Goal: Transaction & Acquisition: Purchase product/service

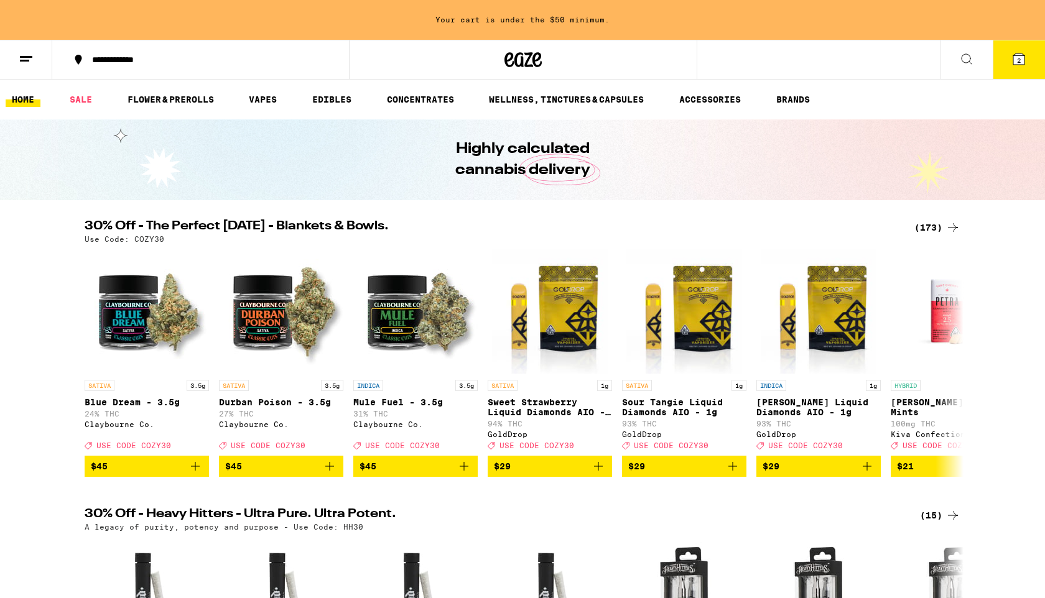
click at [929, 221] on div "(173)" at bounding box center [937, 227] width 46 height 15
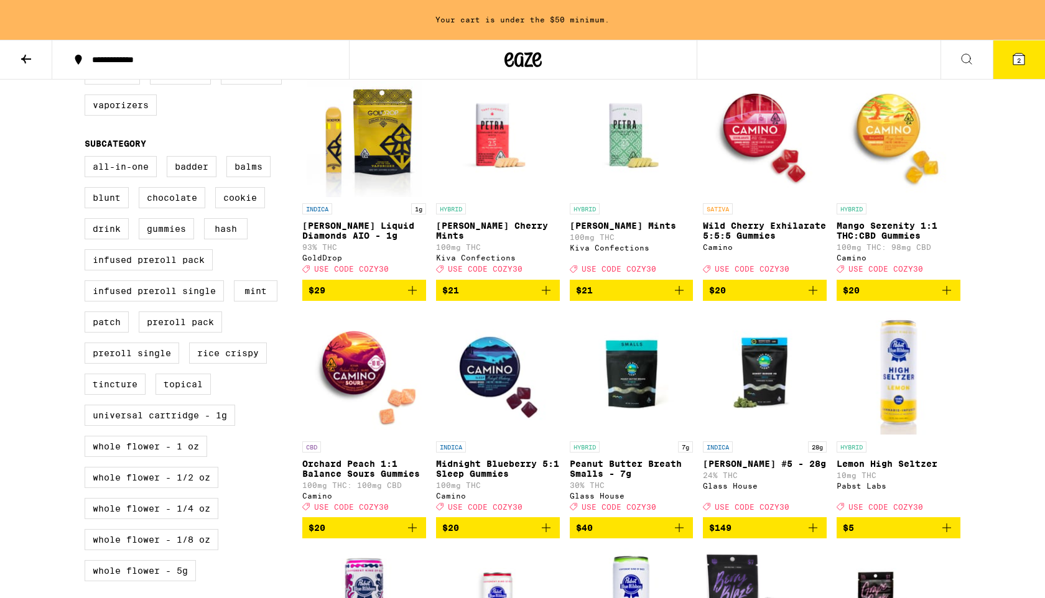
scroll to position [380, 0]
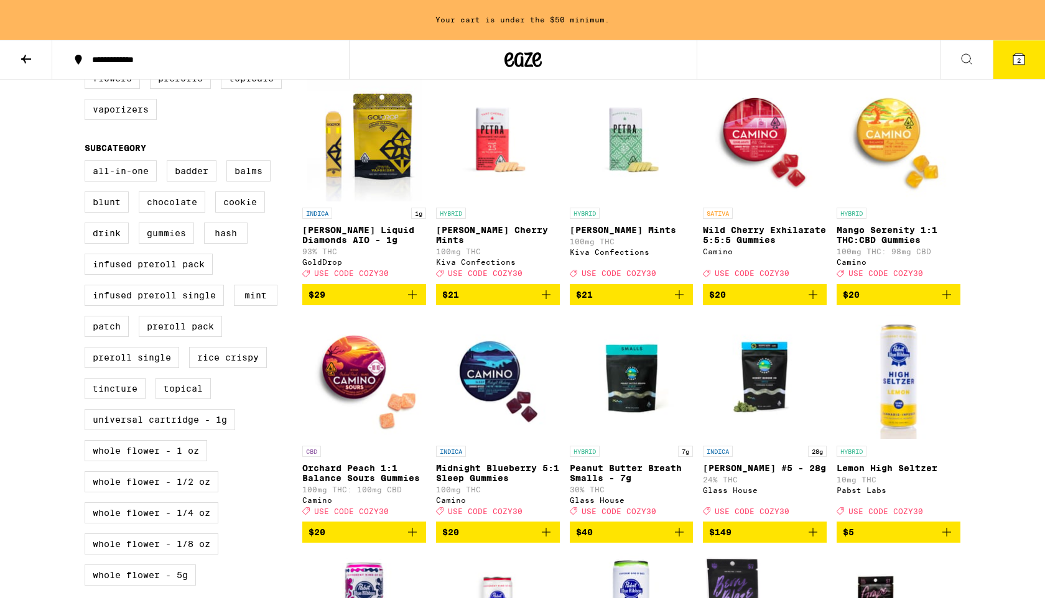
click at [620, 302] on span "$21" at bounding box center [631, 294] width 111 height 15
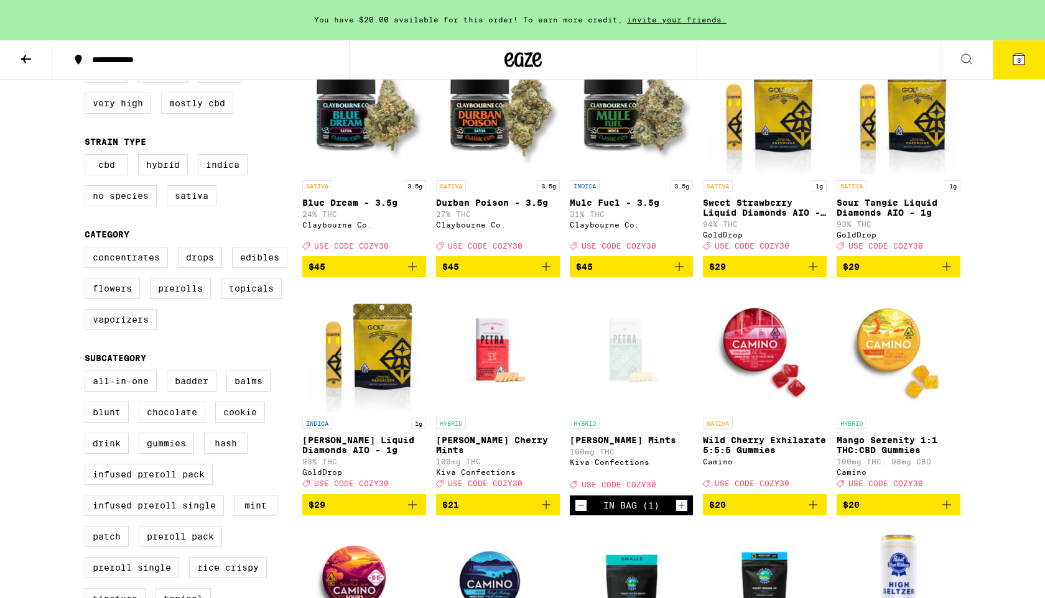
scroll to position [167, 0]
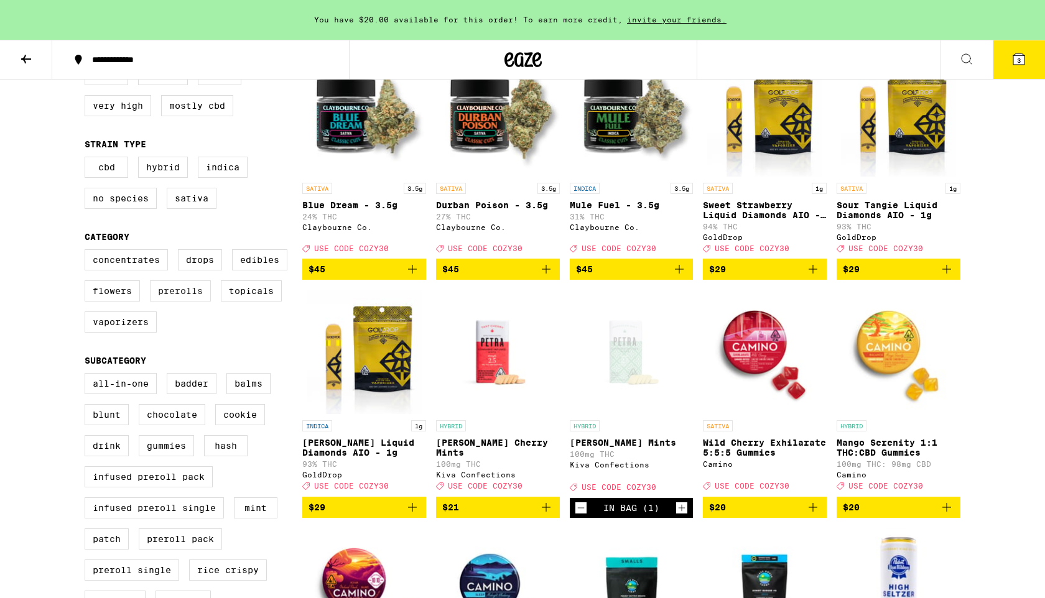
click at [188, 302] on label "Prerolls" at bounding box center [180, 291] width 61 height 21
click at [88, 252] on input "Prerolls" at bounding box center [87, 251] width 1 height 1
checkbox input "true"
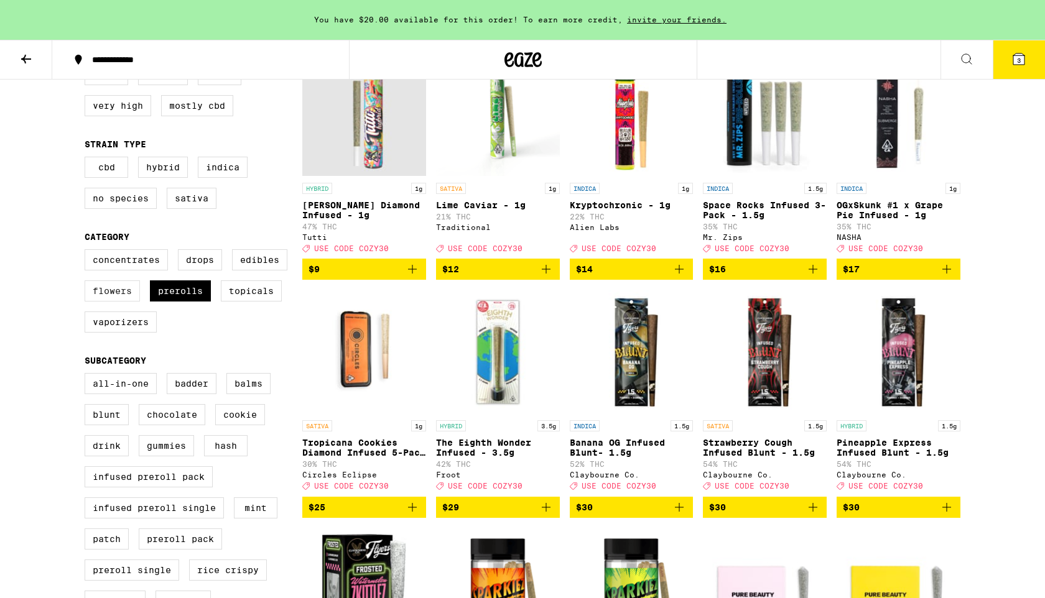
click at [110, 302] on label "Flowers" at bounding box center [112, 291] width 55 height 21
click at [88, 252] on input "Flowers" at bounding box center [87, 251] width 1 height 1
checkbox input "true"
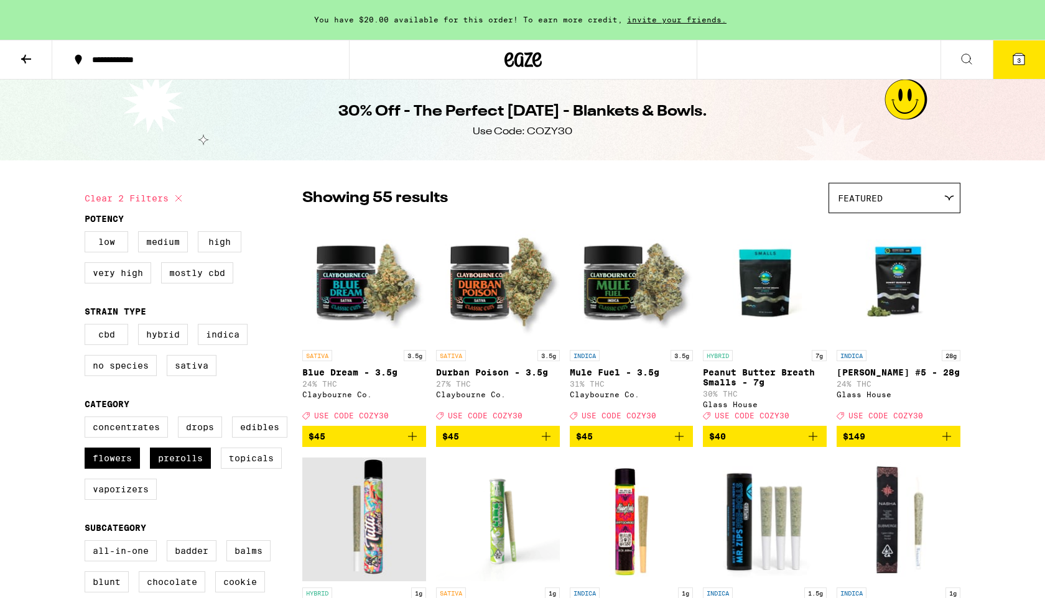
click at [393, 443] on span "$45" at bounding box center [364, 436] width 111 height 15
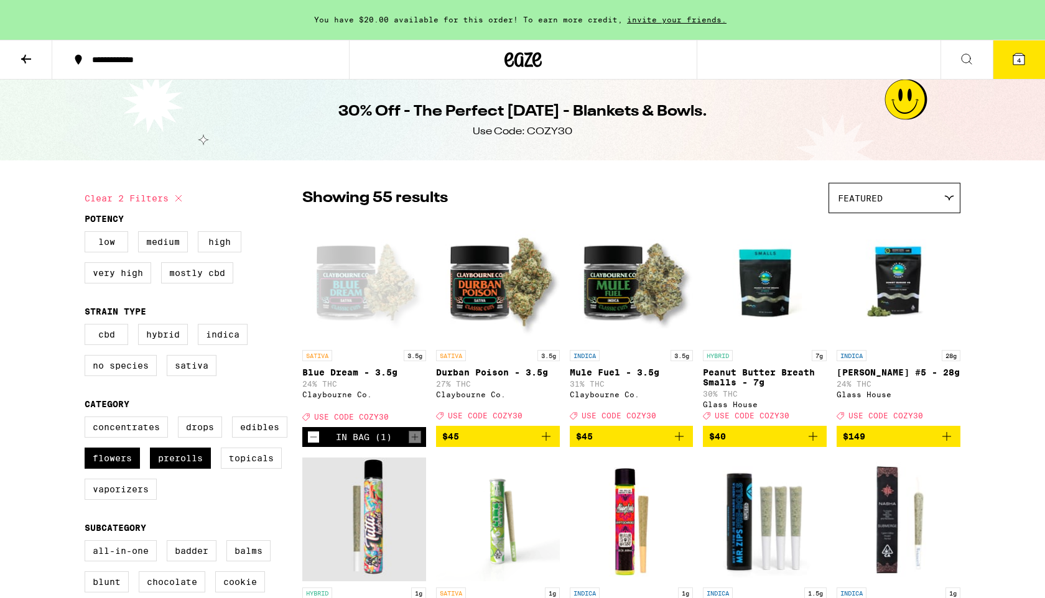
click at [541, 441] on icon "Add to bag" at bounding box center [546, 436] width 15 height 15
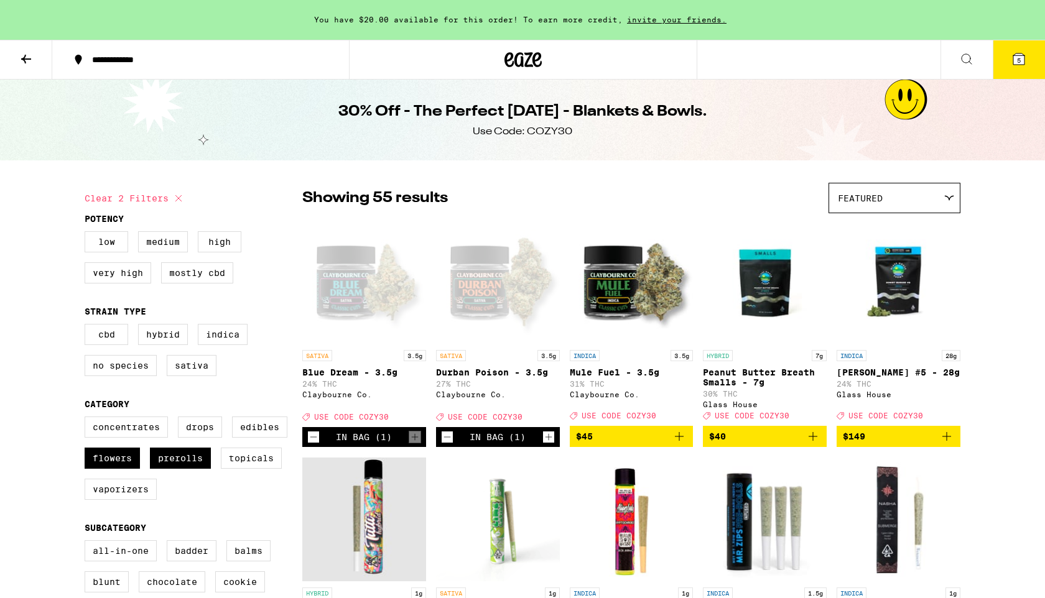
click at [659, 440] on span "$45" at bounding box center [631, 436] width 111 height 15
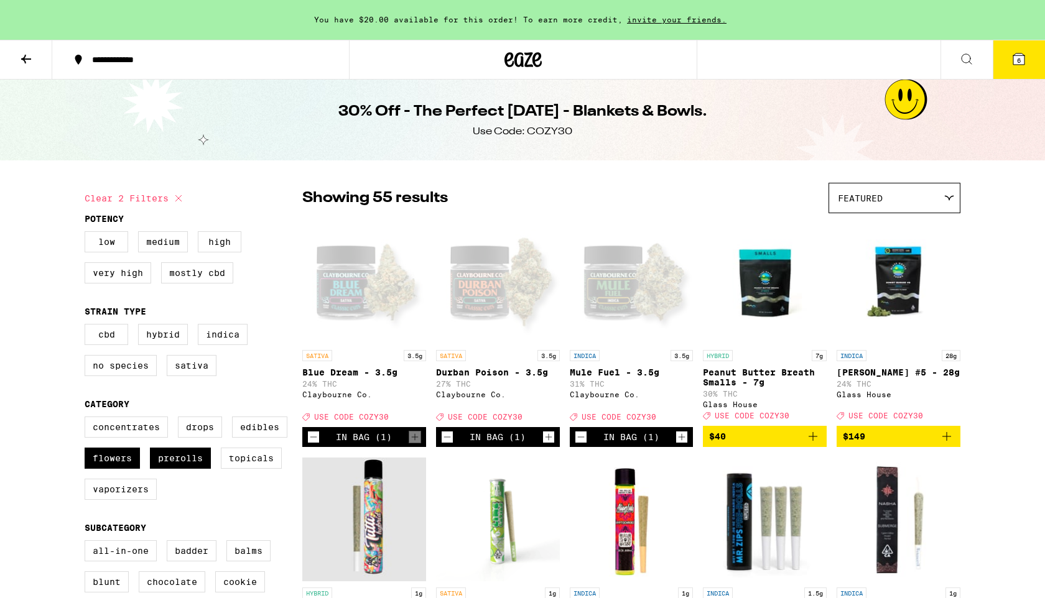
click at [1017, 52] on icon at bounding box center [1018, 59] width 15 height 15
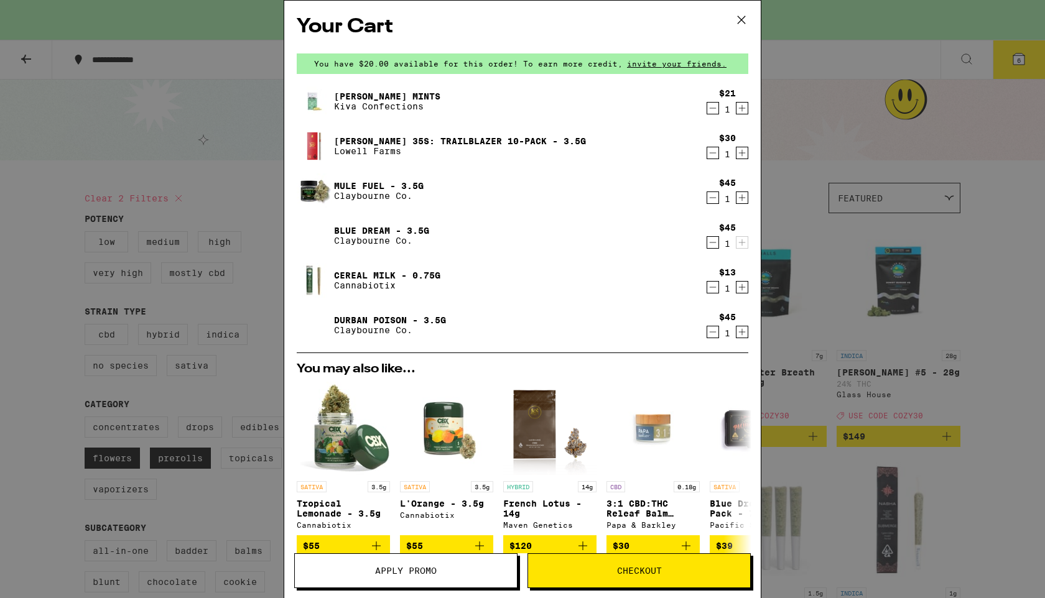
click at [712, 155] on icon "Decrement" at bounding box center [712, 153] width 11 height 15
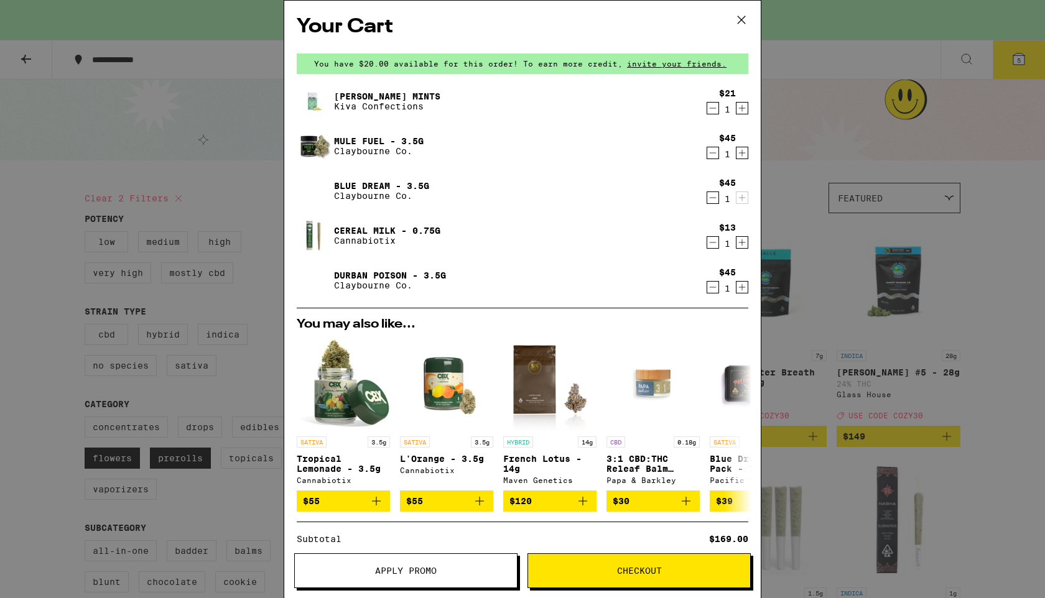
click at [424, 575] on span "Apply Promo" at bounding box center [406, 571] width 62 height 9
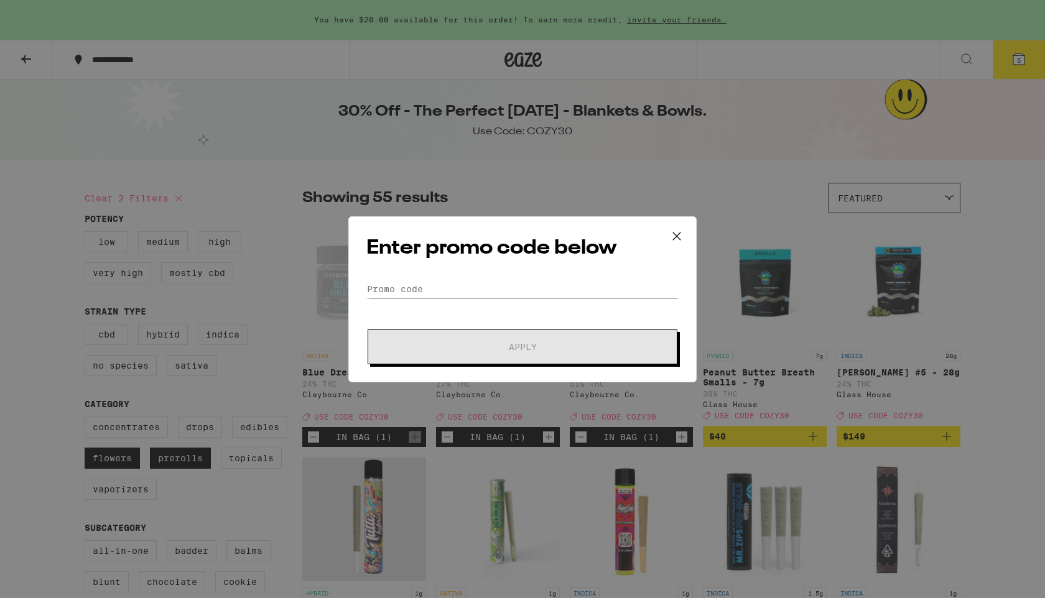
click at [401, 274] on div "Enter promo code below Promo Code Apply" at bounding box center [522, 299] width 348 height 166
click at [382, 288] on input "Promo Code" at bounding box center [522, 289] width 312 height 19
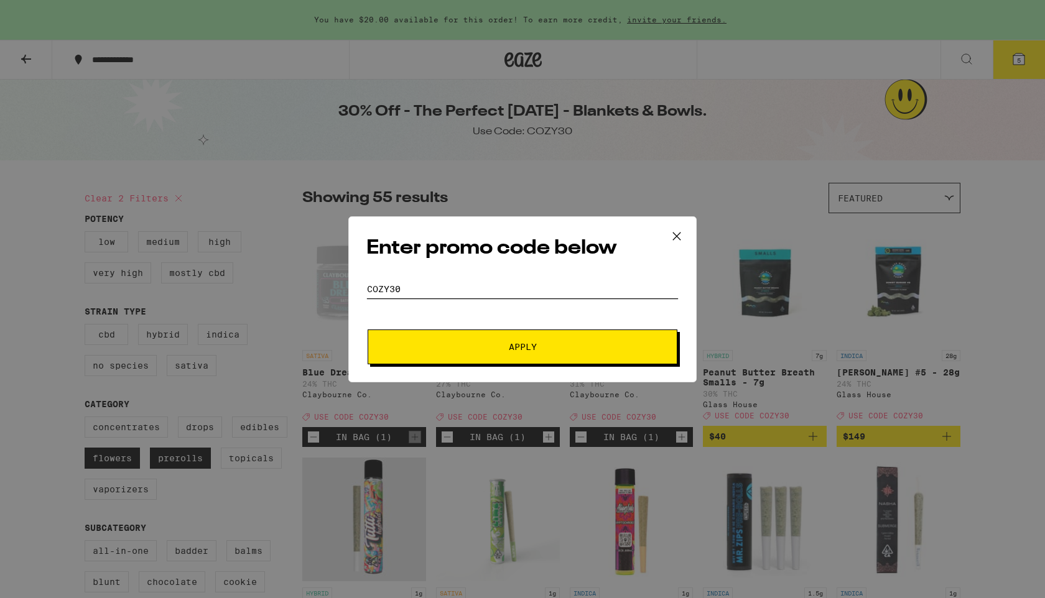
type input "COZY30"
click at [433, 346] on span "Apply" at bounding box center [523, 347] width 224 height 9
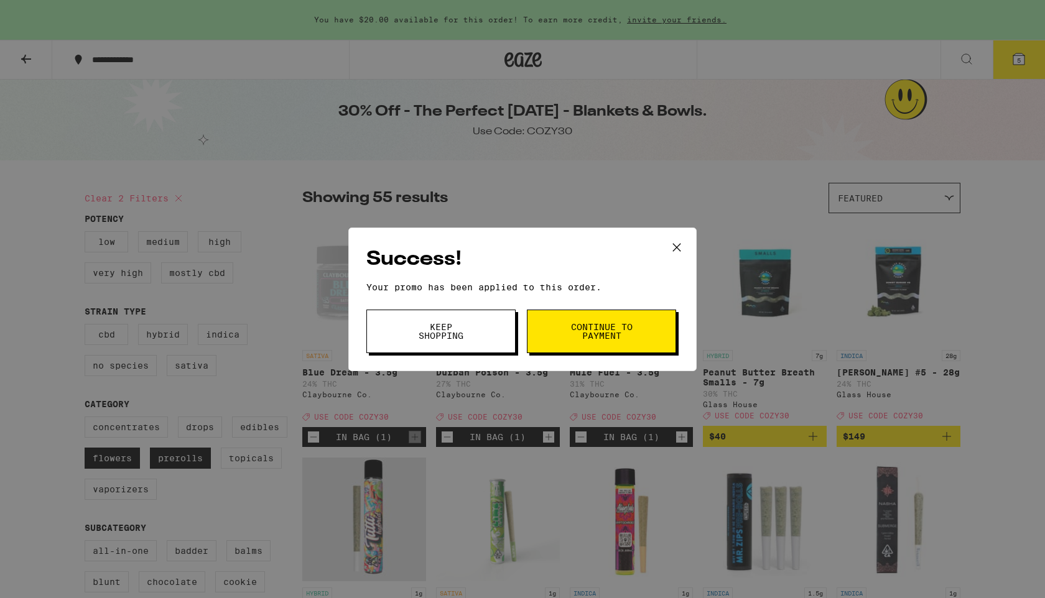
click at [570, 342] on button "Continue to payment" at bounding box center [601, 332] width 149 height 44
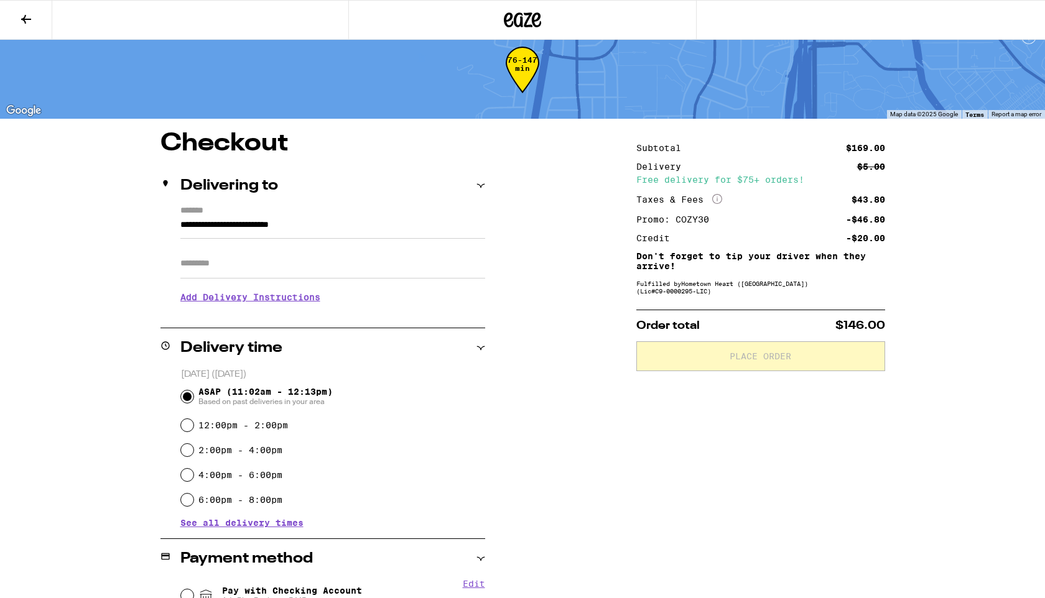
scroll to position [16, 0]
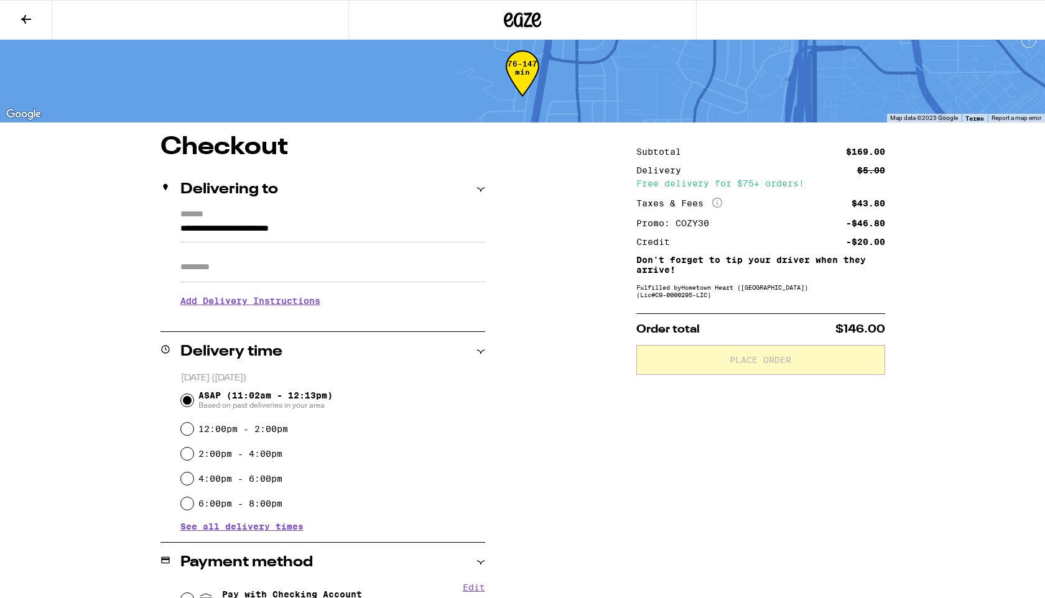
click at [24, 17] on icon at bounding box center [26, 19] width 10 height 9
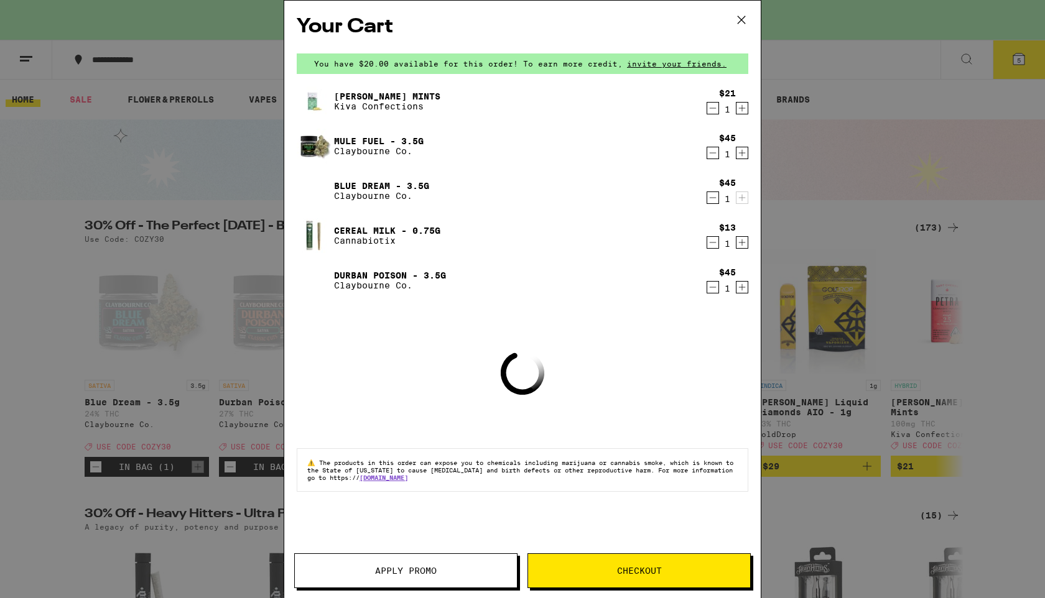
click at [711, 244] on icon "Decrement" at bounding box center [712, 242] width 11 height 15
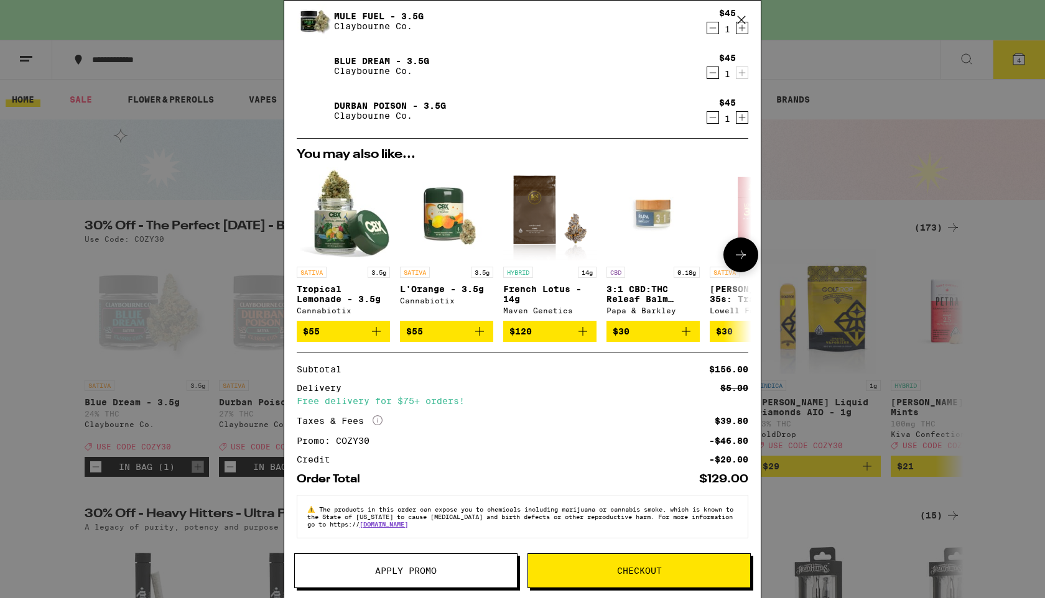
scroll to position [132, 0]
